Goal: Task Accomplishment & Management: Manage account settings

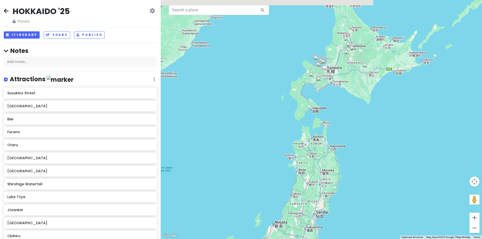
drag, startPoint x: 365, startPoint y: 146, endPoint x: 355, endPoint y: 151, distance: 11.2
click at [358, 159] on div at bounding box center [321, 119] width 321 height 239
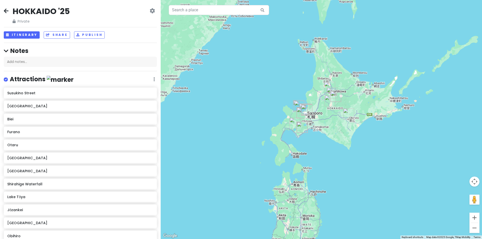
drag, startPoint x: 343, startPoint y: 156, endPoint x: 340, endPoint y: 80, distance: 76.7
click at [341, 82] on div at bounding box center [321, 119] width 321 height 239
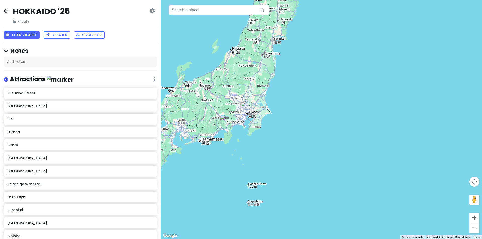
drag, startPoint x: 343, startPoint y: 110, endPoint x: 360, endPoint y: 106, distance: 17.2
click at [360, 106] on div at bounding box center [321, 119] width 321 height 239
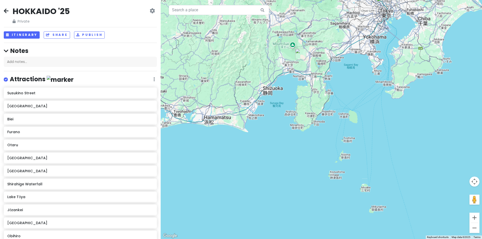
drag, startPoint x: 325, startPoint y: 83, endPoint x: 322, endPoint y: 112, distance: 29.4
click at [332, 125] on div at bounding box center [321, 119] width 321 height 239
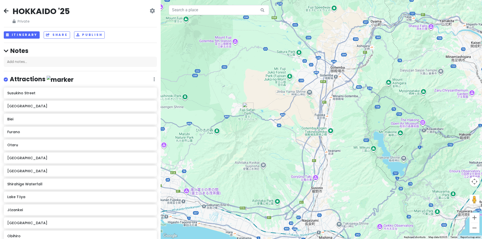
drag, startPoint x: 271, startPoint y: 103, endPoint x: 266, endPoint y: 116, distance: 13.0
click at [266, 116] on div at bounding box center [321, 119] width 321 height 239
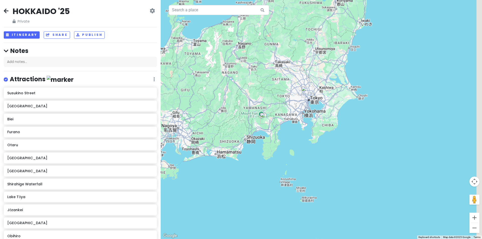
drag, startPoint x: 338, startPoint y: 66, endPoint x: 303, endPoint y: 118, distance: 63.2
click at [305, 117] on div at bounding box center [321, 119] width 321 height 239
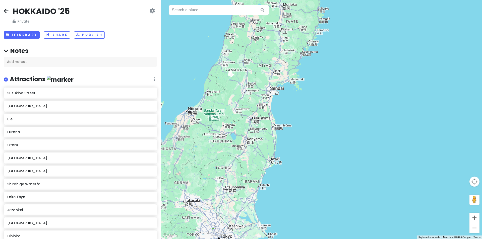
drag, startPoint x: 321, startPoint y: 124, endPoint x: 320, endPoint y: 129, distance: 5.3
click at [320, 127] on div at bounding box center [321, 119] width 321 height 239
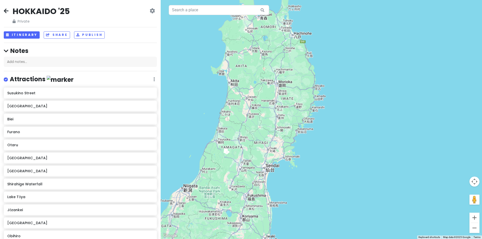
drag, startPoint x: 332, startPoint y: 120, endPoint x: 330, endPoint y: 137, distance: 17.2
click at [332, 138] on div at bounding box center [321, 119] width 321 height 239
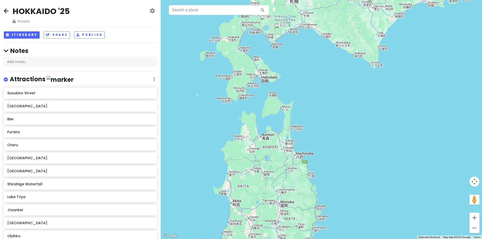
drag, startPoint x: 324, startPoint y: 96, endPoint x: 322, endPoint y: 113, distance: 16.1
click at [322, 113] on div at bounding box center [321, 119] width 321 height 239
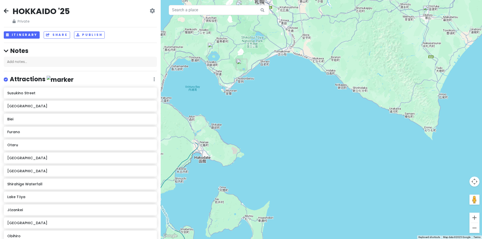
drag, startPoint x: 301, startPoint y: 148, endPoint x: 407, endPoint y: 126, distance: 108.2
click at [395, 126] on div at bounding box center [321, 119] width 321 height 239
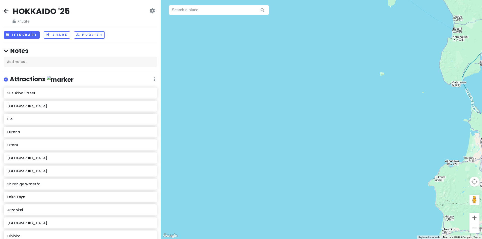
drag, startPoint x: 373, startPoint y: 143, endPoint x: 326, endPoint y: 98, distance: 65.5
click at [326, 98] on div at bounding box center [321, 119] width 321 height 239
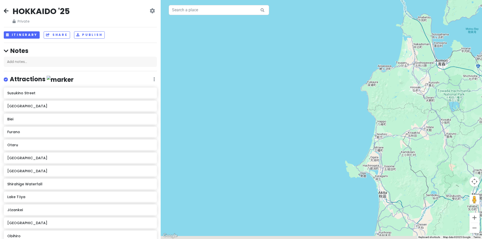
drag, startPoint x: 337, startPoint y: 138, endPoint x: 311, endPoint y: 68, distance: 74.8
click at [315, 72] on div at bounding box center [321, 119] width 321 height 239
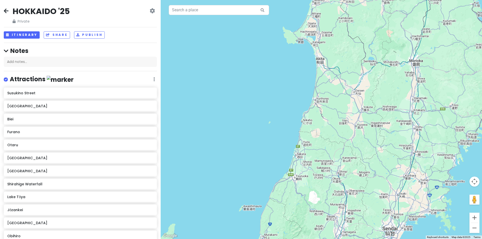
drag, startPoint x: 272, startPoint y: 125, endPoint x: 263, endPoint y: 47, distance: 78.4
click at [260, 50] on div at bounding box center [321, 119] width 321 height 239
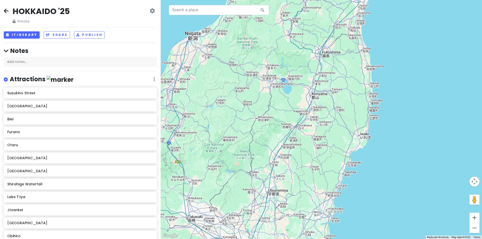
drag, startPoint x: 298, startPoint y: 105, endPoint x: 309, endPoint y: 64, distance: 41.9
click at [307, 68] on div at bounding box center [321, 119] width 321 height 239
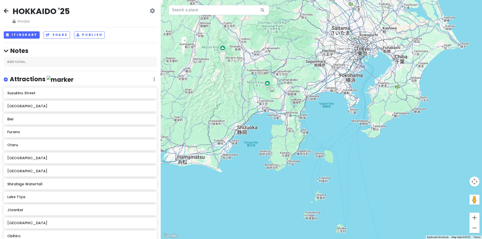
drag, startPoint x: 254, startPoint y: 85, endPoint x: 284, endPoint y: 91, distance: 30.4
click at [284, 91] on div at bounding box center [321, 119] width 321 height 239
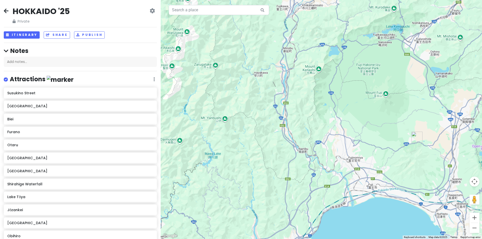
drag, startPoint x: 358, startPoint y: 114, endPoint x: 303, endPoint y: 97, distance: 57.1
click at [303, 97] on div at bounding box center [321, 119] width 321 height 239
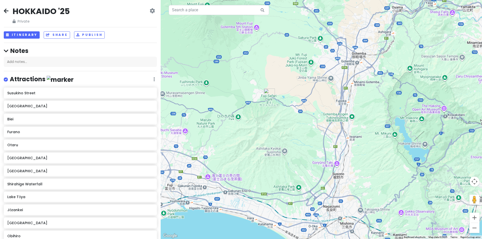
click at [313, 99] on div at bounding box center [321, 119] width 321 height 239
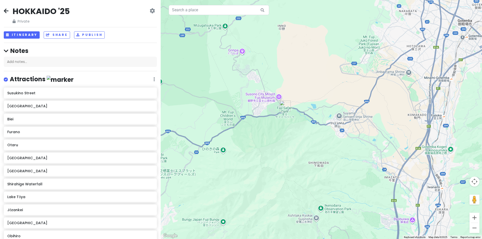
click at [284, 107] on img "Fuji Safari Park" at bounding box center [285, 106] width 11 height 11
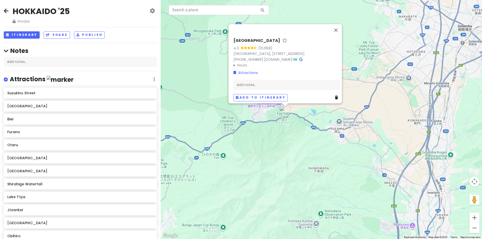
click at [235, 38] on h6 "[GEOGRAPHIC_DATA]" at bounding box center [257, 40] width 47 height 5
click at [251, 36] on input "[GEOGRAPHIC_DATA]" at bounding box center [287, 40] width 106 height 8
click at [340, 24] on button "Close" at bounding box center [336, 30] width 12 height 12
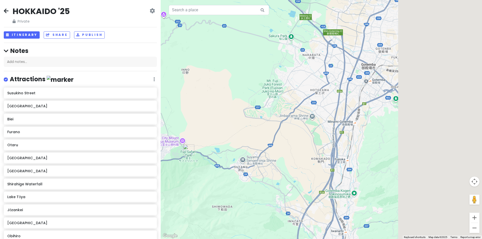
drag, startPoint x: 310, startPoint y: 86, endPoint x: 253, endPoint y: 119, distance: 66.0
click at [253, 119] on div at bounding box center [321, 119] width 321 height 239
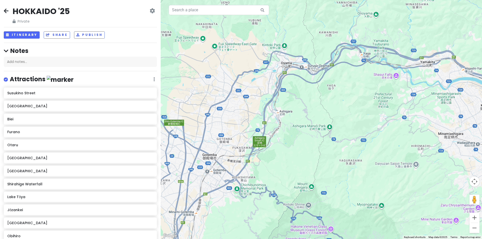
drag, startPoint x: 274, startPoint y: 69, endPoint x: 267, endPoint y: 52, distance: 17.6
click at [267, 53] on div at bounding box center [321, 119] width 321 height 239
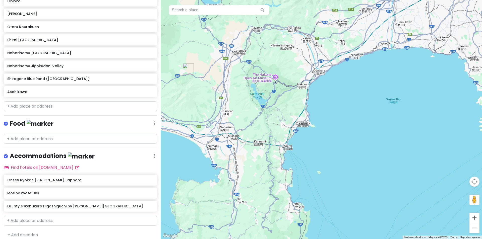
scroll to position [239, 0]
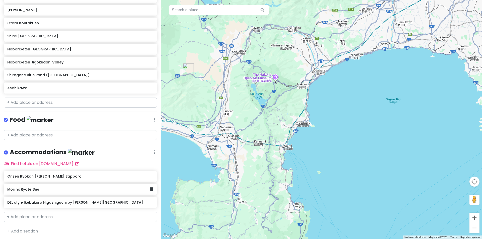
click at [52, 192] on div "Mori no Ryotei Biei" at bounding box center [78, 189] width 142 height 7
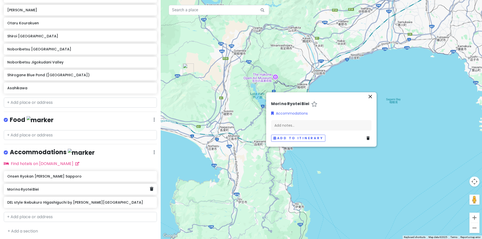
click at [55, 179] on div "Onsen Ryokan [PERSON_NAME] Sapporo" at bounding box center [80, 176] width 153 height 11
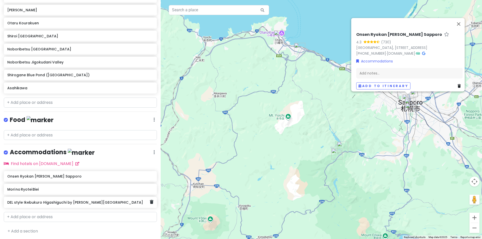
click at [68, 203] on h6 "DEL style Ikebukuro Higashiguchi by [PERSON_NAME][GEOGRAPHIC_DATA]" at bounding box center [78, 202] width 142 height 5
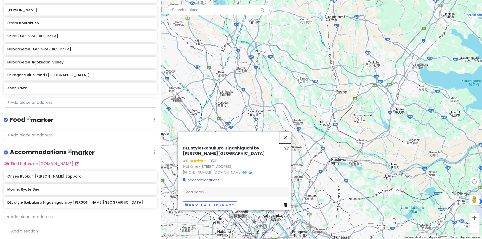
click at [287, 132] on button "Close" at bounding box center [285, 138] width 12 height 12
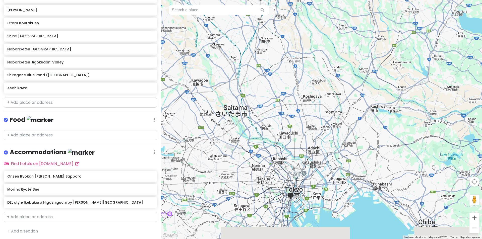
drag, startPoint x: 263, startPoint y: 139, endPoint x: 299, endPoint y: 94, distance: 57.9
click at [299, 91] on div at bounding box center [321, 119] width 321 height 239
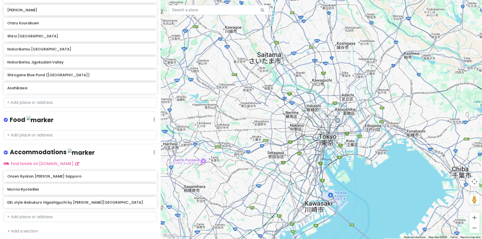
drag, startPoint x: 334, startPoint y: 143, endPoint x: 355, endPoint y: 111, distance: 38.4
click at [355, 109] on div at bounding box center [321, 119] width 321 height 239
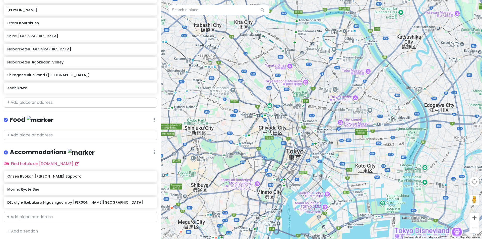
drag, startPoint x: 301, startPoint y: 150, endPoint x: 334, endPoint y: 106, distance: 55.8
click at [334, 106] on div at bounding box center [321, 119] width 321 height 239
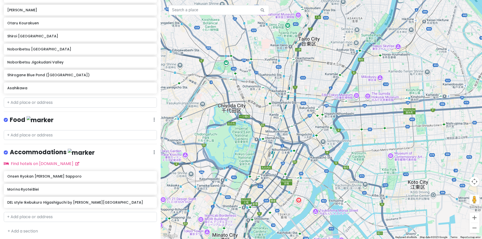
drag, startPoint x: 322, startPoint y: 101, endPoint x: 326, endPoint y: 98, distance: 4.6
click at [326, 98] on div at bounding box center [321, 119] width 321 height 239
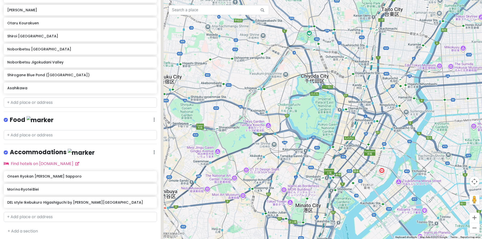
drag, startPoint x: 326, startPoint y: 108, endPoint x: 364, endPoint y: 113, distance: 37.7
click at [364, 113] on div at bounding box center [321, 119] width 321 height 239
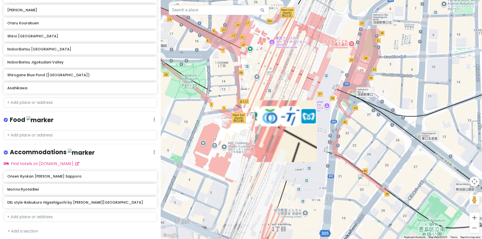
drag, startPoint x: 321, startPoint y: 110, endPoint x: 298, endPoint y: 89, distance: 31.6
click at [297, 87] on div at bounding box center [321, 119] width 321 height 239
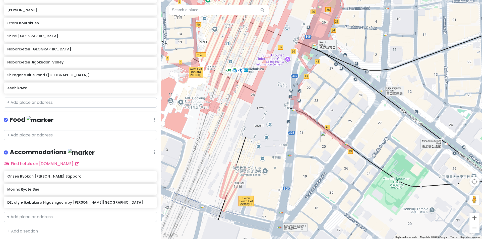
drag, startPoint x: 322, startPoint y: 101, endPoint x: 347, endPoint y: 118, distance: 30.2
click at [347, 118] on div at bounding box center [321, 119] width 321 height 239
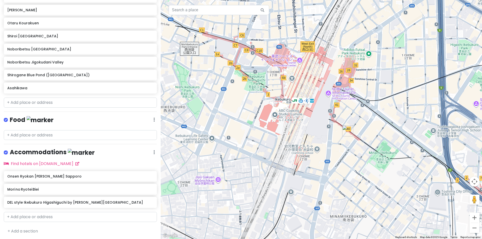
click at [346, 129] on img "DEL style Ikebukuro Higashiguchi by Daiwa Roynet Hotel" at bounding box center [347, 131] width 11 height 11
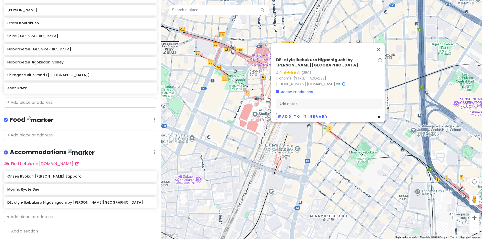
drag, startPoint x: 368, startPoint y: 134, endPoint x: 344, endPoint y: 133, distance: 23.9
click at [344, 133] on div "DEL style Ikebukuro Higashiguchi by [PERSON_NAME][GEOGRAPHIC_DATA] 4.0 (350) 1-…" at bounding box center [321, 119] width 321 height 239
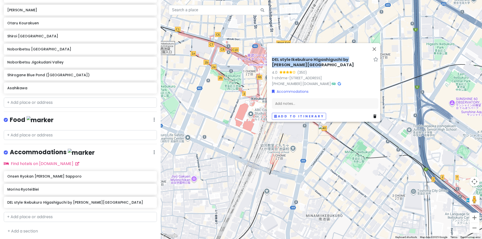
drag, startPoint x: 298, startPoint y: 57, endPoint x: 271, endPoint y: 51, distance: 27.4
click at [272, 57] on h6 "DEL style Ikebukuro Higashiguchi by [PERSON_NAME][GEOGRAPHIC_DATA]" at bounding box center [321, 62] width 99 height 11
click at [297, 60] on input "DEL style Ikebukuro Higashiguchi by [PERSON_NAME][GEOGRAPHIC_DATA]" at bounding box center [325, 64] width 106 height 8
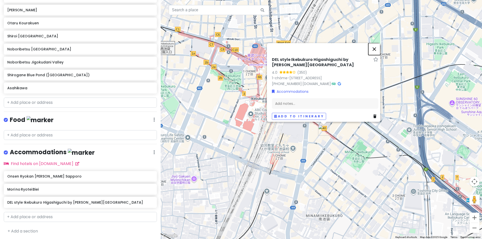
click at [377, 43] on button "Close" at bounding box center [374, 49] width 12 height 12
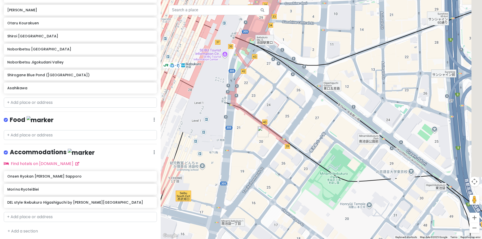
drag, startPoint x: 361, startPoint y: 132, endPoint x: 319, endPoint y: 119, distance: 43.7
click at [319, 119] on div at bounding box center [321, 119] width 321 height 239
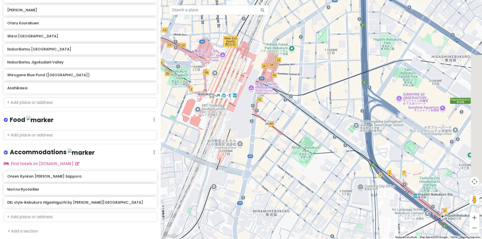
drag, startPoint x: 345, startPoint y: 123, endPoint x: 318, endPoint y: 127, distance: 27.7
click at [318, 127] on div at bounding box center [321, 119] width 321 height 239
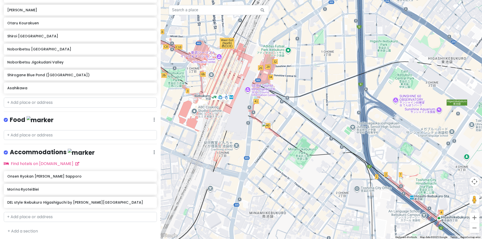
drag, startPoint x: 442, startPoint y: 108, endPoint x: 404, endPoint y: 106, distance: 38.0
click at [406, 107] on div at bounding box center [321, 119] width 321 height 239
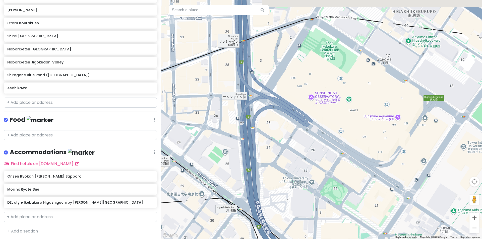
drag, startPoint x: 365, startPoint y: 121, endPoint x: 365, endPoint y: 111, distance: 10.3
click at [375, 123] on div at bounding box center [321, 119] width 321 height 239
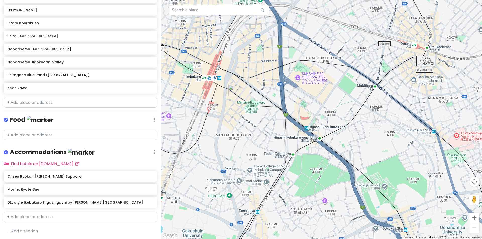
drag, startPoint x: 238, startPoint y: 128, endPoint x: 262, endPoint y: 117, distance: 26.7
click at [262, 117] on div at bounding box center [321, 119] width 321 height 239
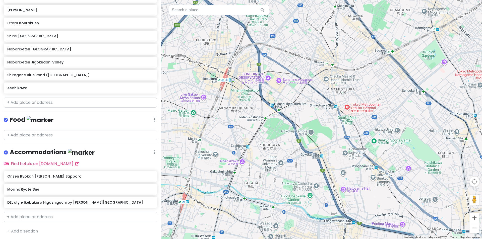
drag, startPoint x: 256, startPoint y: 96, endPoint x: 259, endPoint y: 100, distance: 4.5
click at [259, 100] on div at bounding box center [321, 119] width 321 height 239
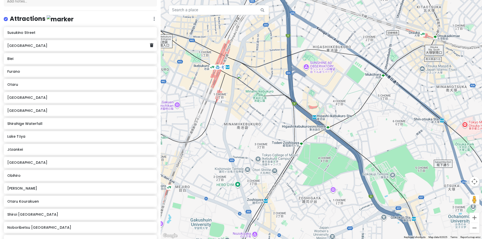
scroll to position [0, 0]
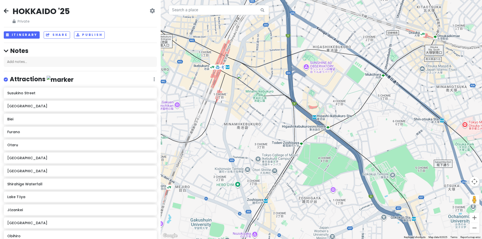
click at [7, 10] on icon at bounding box center [6, 11] width 5 height 4
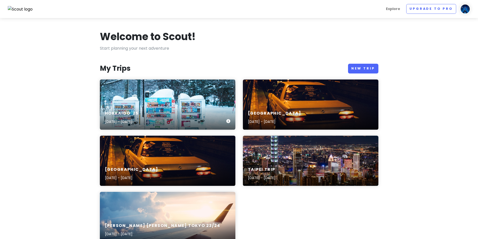
click at [169, 104] on div "[GEOGRAPHIC_DATA] '25 [DATE] - [DATE]" at bounding box center [168, 105] width 136 height 50
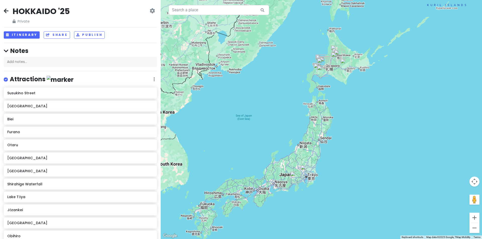
click at [308, 170] on img "DEL style Ikebukuro Higashiguchi by Daiwa Roynet Hotel" at bounding box center [306, 170] width 11 height 11
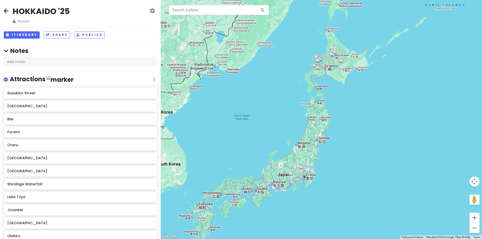
click at [304, 170] on img "DEL style Ikebukuro Higashiguchi by Daiwa Roynet Hotel" at bounding box center [304, 170] width 11 height 11
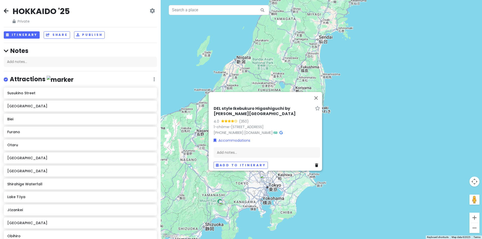
drag, startPoint x: 278, startPoint y: 195, endPoint x: 298, endPoint y: 194, distance: 19.3
click at [299, 194] on div "DEL style Ikebukuro Higashiguchi by [PERSON_NAME][GEOGRAPHIC_DATA] 4.0 (350) 1-…" at bounding box center [321, 119] width 321 height 239
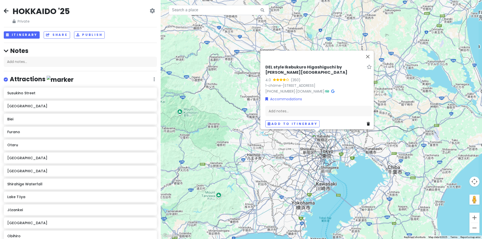
drag, startPoint x: 312, startPoint y: 182, endPoint x: 306, endPoint y: 185, distance: 7.6
click at [305, 186] on div "DEL style Ikebukuro Higashiguchi by [PERSON_NAME][GEOGRAPHIC_DATA] 4.0 (350) 1-…" at bounding box center [321, 119] width 321 height 239
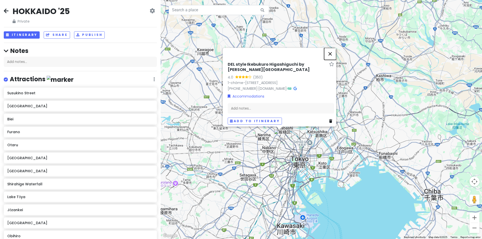
click at [334, 48] on button "Close" at bounding box center [330, 54] width 12 height 12
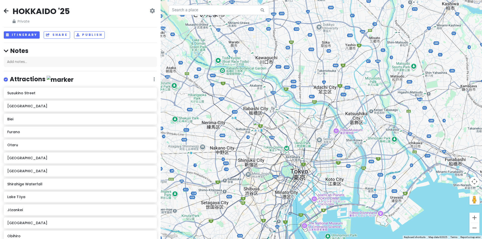
drag, startPoint x: 285, startPoint y: 144, endPoint x: 291, endPoint y: 144, distance: 5.8
click at [291, 144] on div "To navigate, press the arrow keys." at bounding box center [321, 119] width 321 height 239
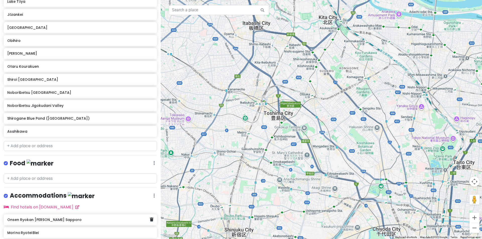
scroll to position [189, 0]
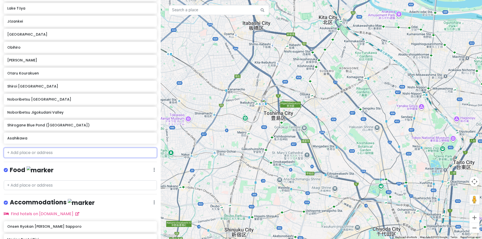
click at [42, 154] on input "text" at bounding box center [80, 153] width 153 height 10
paste input "Sugamo [GEOGRAPHIC_DATA]"
type input "Sugamo [GEOGRAPHIC_DATA]"
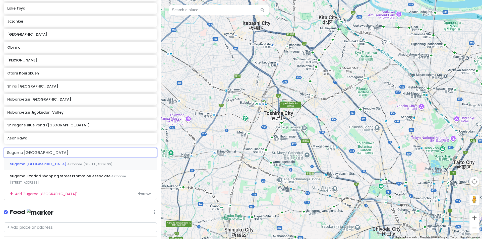
click at [112, 169] on div "Sugamo [STREET_ADDRESS]" at bounding box center [80, 164] width 153 height 12
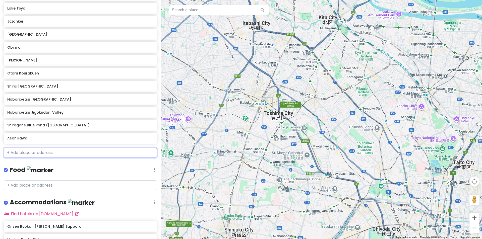
scroll to position [202, 0]
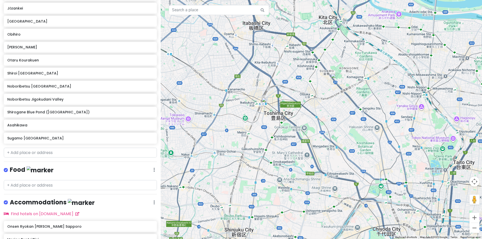
click at [116, 168] on div "Food Edit Reorder Delete List" at bounding box center [80, 171] width 153 height 10
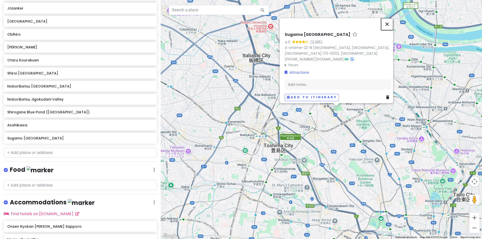
click at [390, 24] on button "Close" at bounding box center [387, 24] width 12 height 12
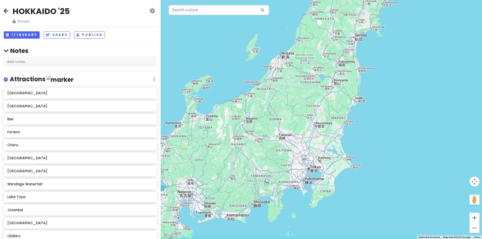
drag, startPoint x: 309, startPoint y: 170, endPoint x: 283, endPoint y: 120, distance: 56.4
click at [282, 118] on div at bounding box center [321, 119] width 321 height 239
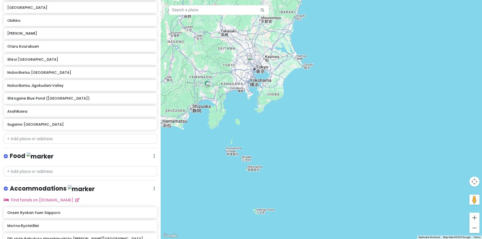
scroll to position [252, 0]
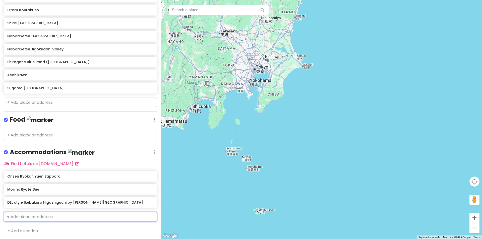
click at [59, 213] on input "text" at bounding box center [80, 217] width 153 height 10
paste input "Hotel Livemax Ikebukuro-Ekimae (Hotel Livemax Ikebukuroekimae)"
type input "Hotel Livemax Ikebukuro-Ekimae (Hotel Livemax Ikebukuroekimae)"
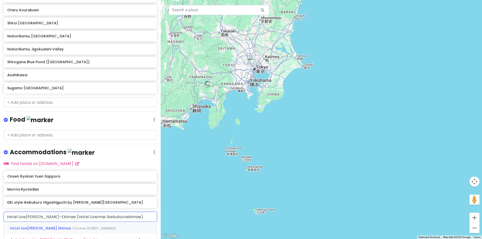
click at [72, 227] on span "1 Chome-37-7 Higashi-Ikebukuro, Toshima City, Tokyo, Japan" at bounding box center [94, 229] width 44 height 4
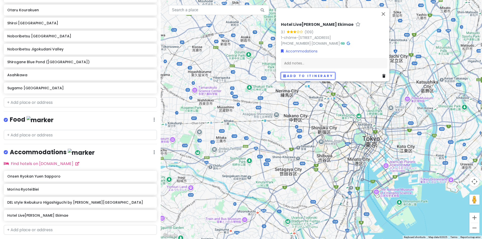
drag, startPoint x: 295, startPoint y: 69, endPoint x: 263, endPoint y: 117, distance: 57.5
click at [263, 117] on div "Hotel Livemax Ikebukuro Ekimae 3.1 (109) 1-chōme-37-7 Higashiikebukuro, Toshima…" at bounding box center [321, 119] width 321 height 239
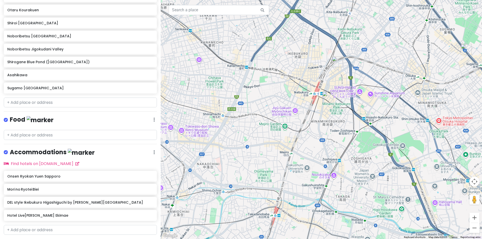
drag, startPoint x: 355, startPoint y: 103, endPoint x: 323, endPoint y: 118, distance: 35.5
click at [329, 124] on div at bounding box center [321, 119] width 321 height 239
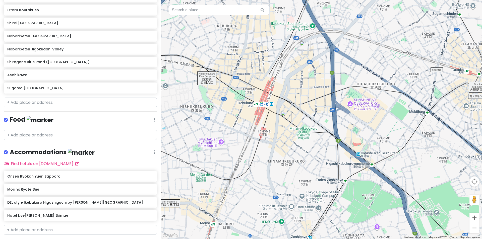
drag, startPoint x: 302, startPoint y: 89, endPoint x: 297, endPoint y: 94, distance: 7.6
click at [300, 104] on div at bounding box center [321, 119] width 321 height 239
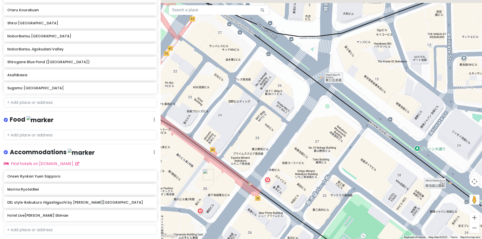
drag, startPoint x: 265, startPoint y: 125, endPoint x: 288, endPoint y: 135, distance: 25.9
click at [288, 135] on div at bounding box center [321, 119] width 321 height 239
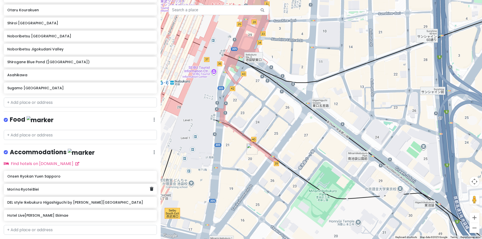
click at [49, 201] on h6 "DEL style Ikebukuro Higashiguchi by [PERSON_NAME][GEOGRAPHIC_DATA]" at bounding box center [80, 202] width 146 height 5
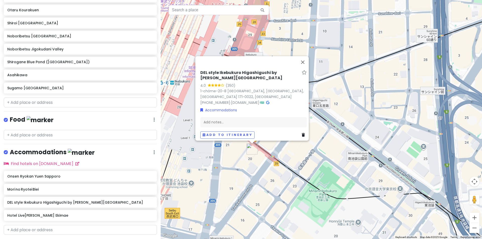
click at [233, 70] on h6 "DEL style Ikebukuro Higashiguchi by [PERSON_NAME][GEOGRAPHIC_DATA]" at bounding box center [249, 75] width 99 height 11
click at [233, 68] on div "DEL style Ikebukuro Higashiguchi by [PERSON_NAME][GEOGRAPHIC_DATA] 4.0 (350) 1-…" at bounding box center [253, 104] width 111 height 73
click at [233, 70] on h6 "DEL style Ikebukuro Higashiguchi by [PERSON_NAME][GEOGRAPHIC_DATA]" at bounding box center [249, 75] width 99 height 11
click at [232, 73] on input "DEL style Ikebukuro Higashiguchi by [PERSON_NAME][GEOGRAPHIC_DATA]" at bounding box center [253, 77] width 106 height 8
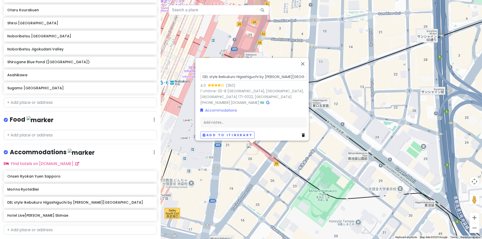
click at [232, 73] on input "DEL style Ikebukuro Higashiguchi by [PERSON_NAME][GEOGRAPHIC_DATA]" at bounding box center [253, 77] width 106 height 8
click at [308, 61] on button "Close" at bounding box center [303, 62] width 12 height 12
